Goal: Check status

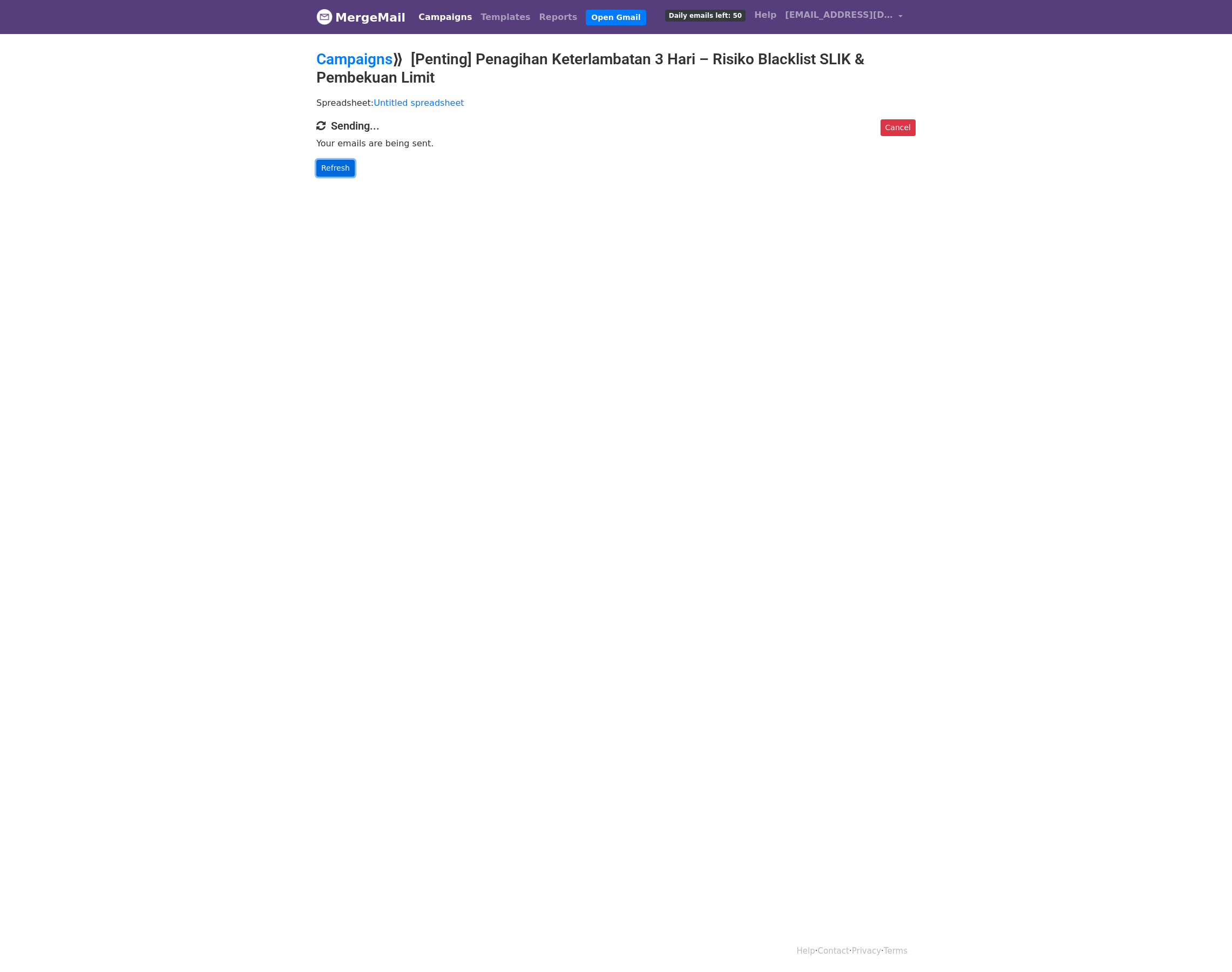
click at [343, 173] on link "Refresh" at bounding box center [336, 168] width 39 height 17
click at [1035, 546] on html "MergeMail Campaigns Templates Reports Open Gmail Daily emails left: 50 Help [EM…" at bounding box center [616, 486] width 1232 height 972
click at [338, 164] on link "Refresh" at bounding box center [336, 168] width 39 height 17
